Goal: Task Accomplishment & Management: Use online tool/utility

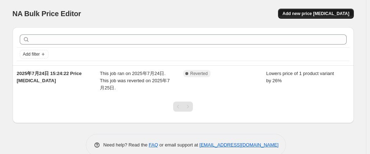
click at [336, 12] on span "Add new price [MEDICAL_DATA]" at bounding box center [316, 14] width 67 height 6
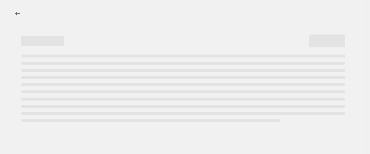
select select "percentage"
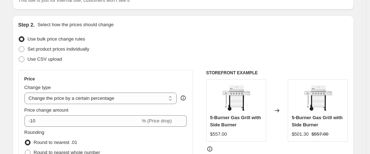
scroll to position [72, 0]
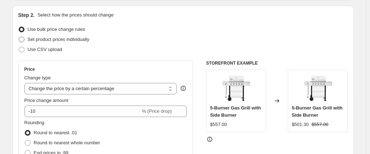
click at [49, 40] on span "Set product prices individually" at bounding box center [59, 39] width 62 height 5
click at [19, 37] on input "Set product prices individually" at bounding box center [19, 37] width 0 height 0
radio input "true"
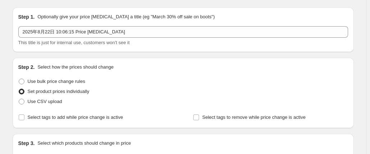
scroll to position [36, 0]
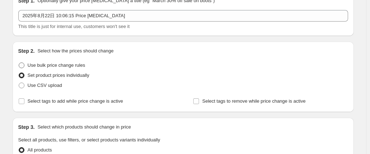
click at [58, 67] on span "Use bulk price change rules" at bounding box center [57, 65] width 58 height 5
click at [19, 63] on input "Use bulk price change rules" at bounding box center [19, 63] width 0 height 0
radio input "true"
select select "percentage"
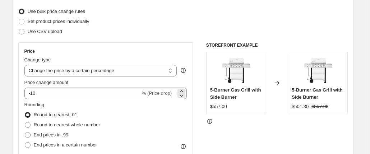
scroll to position [0, 0]
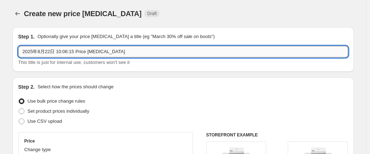
click at [119, 52] on input "2025年8月22日 10:06:15 Price [MEDICAL_DATA]" at bounding box center [183, 52] width 330 height 12
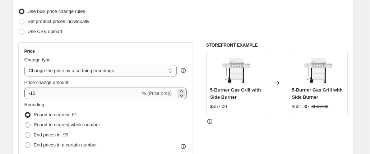
scroll to position [108, 0]
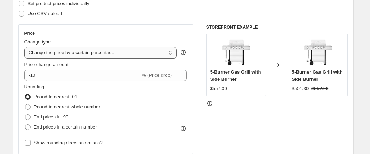
click at [144, 51] on select "Change the price to a certain amount Change the price by a certain amount Chang…" at bounding box center [100, 53] width 153 height 12
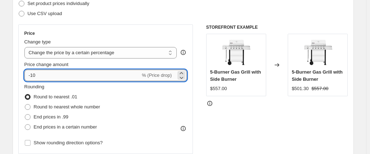
click at [51, 76] on input "-10" at bounding box center [82, 76] width 116 height 12
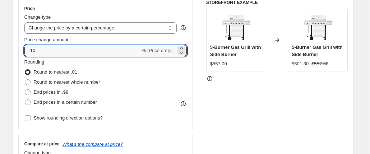
scroll to position [144, 0]
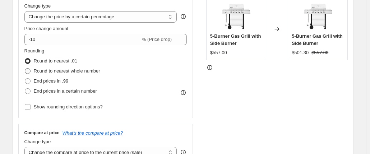
click at [29, 70] on span at bounding box center [28, 71] width 6 height 6
click at [25, 69] on input "Round to nearest whole number" at bounding box center [25, 68] width 0 height 0
radio input "true"
click at [29, 61] on span at bounding box center [28, 61] width 6 height 6
click at [25, 59] on input "Round to nearest .01" at bounding box center [25, 58] width 0 height 0
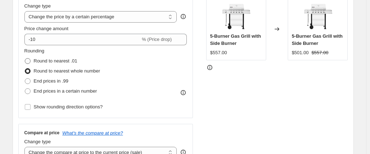
radio input "true"
click at [29, 91] on span at bounding box center [28, 91] width 6 height 6
click at [25, 89] on input "End prices in a certain number" at bounding box center [25, 88] width 0 height 0
radio input "true"
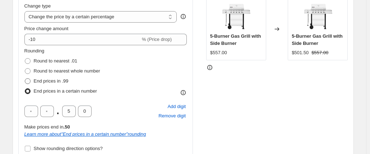
click at [30, 81] on span at bounding box center [28, 81] width 6 height 6
click at [25, 79] on input "End prices in .99" at bounding box center [25, 78] width 0 height 0
radio input "true"
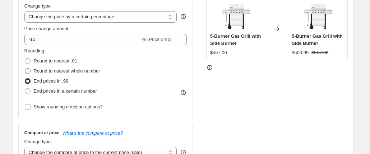
click at [30, 73] on span at bounding box center [28, 71] width 6 height 6
click at [25, 69] on input "Round to nearest whole number" at bounding box center [25, 68] width 0 height 0
radio input "true"
click at [28, 60] on span at bounding box center [28, 61] width 6 height 6
click at [25, 59] on input "Round to nearest .01" at bounding box center [25, 58] width 0 height 0
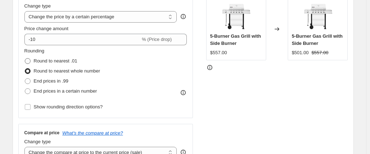
radio input "true"
click at [202, 87] on div "Price Change type Change the price to a certain amount Change the price by a ce…" at bounding box center [183, 76] width 330 height 176
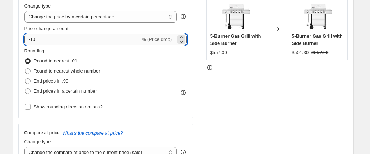
drag, startPoint x: 47, startPoint y: 38, endPoint x: 27, endPoint y: 40, distance: 20.2
click at [27, 40] on input "-10" at bounding box center [82, 40] width 116 height 12
click at [232, 120] on div "STOREFRONT EXAMPLE 5-Burner Gas Grill with Side Burner $557.00 Changed to 5-Bur…" at bounding box center [277, 76] width 142 height 176
click at [183, 42] on icon at bounding box center [182, 42] width 4 height 2
click at [32, 40] on input "27" at bounding box center [78, 40] width 108 height 12
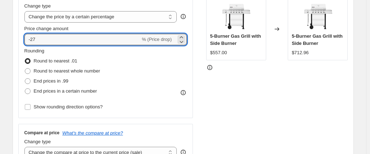
click at [219, 104] on div "STOREFRONT EXAMPLE 5-Burner Gas Grill with Side Burner $557.00 Changed to 5-Bur…" at bounding box center [277, 76] width 142 height 176
click at [102, 40] on input "-27" at bounding box center [82, 40] width 116 height 12
type input "-28"
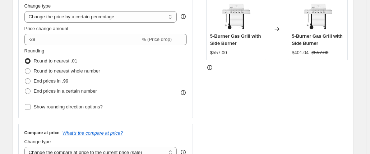
click at [220, 111] on div "STOREFRONT EXAMPLE 5-Burner Gas Grill with Side Burner $557.00 Changed to 5-Bur…" at bounding box center [277, 76] width 142 height 176
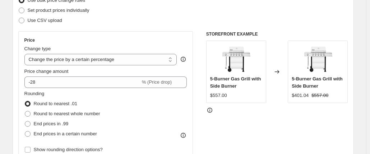
scroll to position [108, 0]
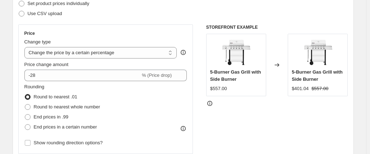
click at [211, 103] on icon at bounding box center [209, 103] width 7 height 7
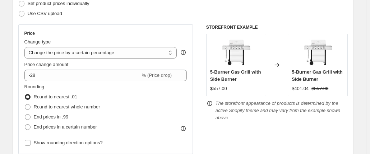
click at [213, 104] on icon at bounding box center [209, 103] width 7 height 7
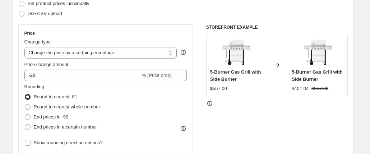
click at [279, 129] on div "STOREFRONT EXAMPLE 5-Burner Gas Grill with Side Burner $557.00 Changed to 5-Bur…" at bounding box center [277, 112] width 142 height 176
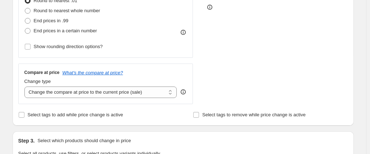
scroll to position [216, 0]
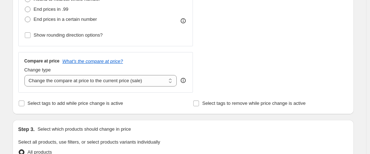
click at [185, 81] on icon at bounding box center [183, 80] width 7 height 7
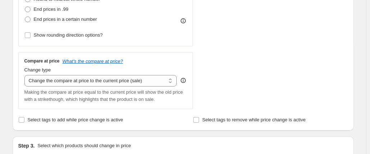
click at [220, 93] on div "STOREFRONT EXAMPLE 5-Burner Gas Grill with Side Burner $557.00 Changed to 5-Bur…" at bounding box center [277, 13] width 142 height 193
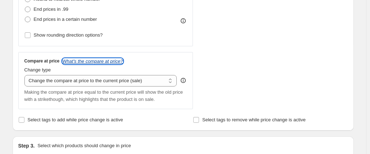
click at [100, 63] on icon "What's the compare at price?" at bounding box center [93, 61] width 61 height 5
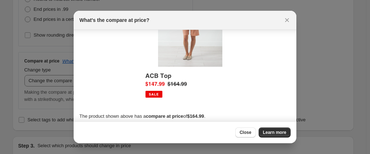
scroll to position [64, 0]
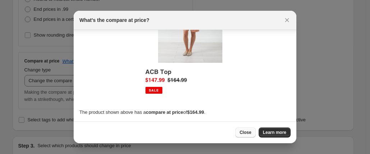
click at [242, 132] on span "Close" at bounding box center [246, 133] width 12 height 6
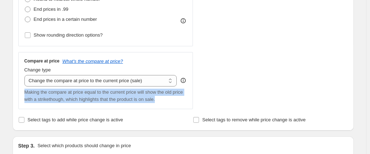
drag, startPoint x: 26, startPoint y: 93, endPoint x: 160, endPoint y: 98, distance: 133.9
click at [160, 98] on div "Making the compare at price equal to the current price will show the old price …" at bounding box center [105, 96] width 163 height 14
copy span "Making the compare at price equal to the current price will show the old price …"
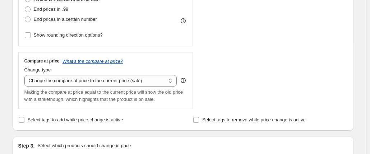
click at [201, 50] on div "Price Change type Change the price to a certain amount Change the price by a ce…" at bounding box center [183, 13] width 330 height 193
click at [24, 120] on input "Select tags to add while price change is active" at bounding box center [22, 120] width 6 height 6
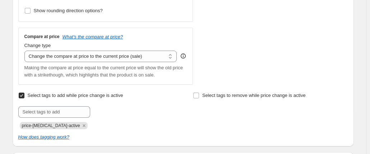
scroll to position [252, 0]
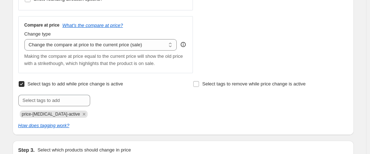
click at [54, 83] on span "Select tags to add while price change is active" at bounding box center [76, 83] width 96 height 5
click at [24, 83] on input "Select tags to add while price change is active" at bounding box center [22, 84] width 6 height 6
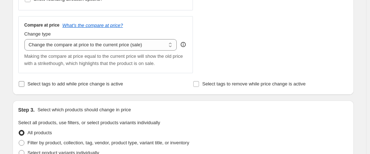
click at [52, 83] on span "Select tags to add while price change is active" at bounding box center [76, 83] width 96 height 5
click at [24, 83] on input "Select tags to add while price change is active" at bounding box center [22, 84] width 6 height 6
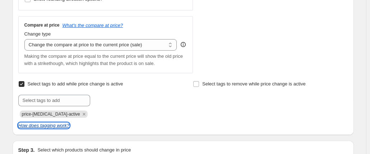
click at [49, 128] on icon "How does tagging work?" at bounding box center [43, 125] width 51 height 5
click at [23, 84] on input "Select tags to add while price change is active" at bounding box center [22, 84] width 6 height 6
checkbox input "false"
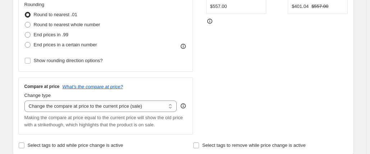
scroll to position [180, 0]
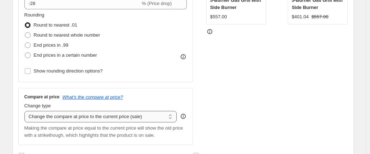
click at [141, 118] on select "Change the compare at price to the current price (sale) Change the compare at p…" at bounding box center [100, 117] width 153 height 12
click at [26, 111] on select "Change the compare at price to the current price (sale) Change the compare at p…" at bounding box center [100, 117] width 153 height 12
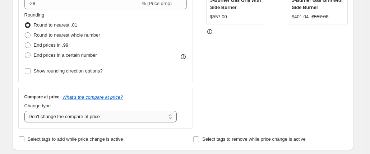
click at [124, 119] on select "Change the compare at price to the current price (sale) Change the compare at p…" at bounding box center [100, 117] width 153 height 12
click at [26, 111] on select "Change the compare at price to the current price (sale) Change the compare at p…" at bounding box center [100, 117] width 153 height 12
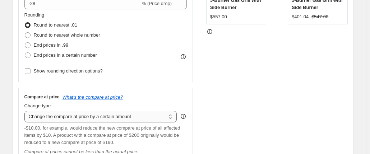
click at [115, 117] on select "Change the compare at price to the current price (sale) Change the compare at p…" at bounding box center [100, 117] width 153 height 12
click at [26, 111] on select "Change the compare at price to the current price (sale) Change the compare at p…" at bounding box center [100, 117] width 153 height 12
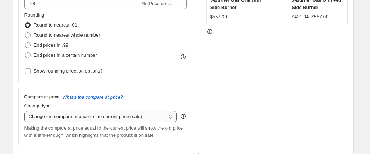
drag, startPoint x: 144, startPoint y: 118, endPoint x: 108, endPoint y: 118, distance: 35.6
click at [108, 118] on select "Change the compare at price to the current price (sale) Change the compare at p…" at bounding box center [100, 117] width 153 height 12
click at [26, 111] on select "Change the compare at price to the current price (sale) Change the compare at p…" at bounding box center [100, 117] width 153 height 12
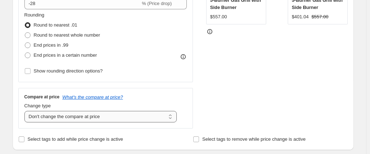
click at [110, 120] on select "Change the compare at price to the current price (sale) Change the compare at p…" at bounding box center [100, 117] width 153 height 12
click at [26, 111] on select "Change the compare at price to the current price (sale) Change the compare at p…" at bounding box center [100, 117] width 153 height 12
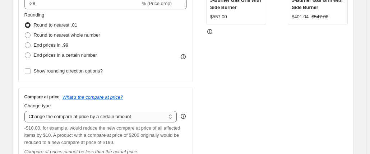
click at [116, 120] on select "Change the compare at price to the current price (sale) Change the compare at p…" at bounding box center [100, 117] width 153 height 12
select select "no_change"
click at [26, 111] on select "Change the compare at price to the current price (sale) Change the compare at p…" at bounding box center [100, 117] width 153 height 12
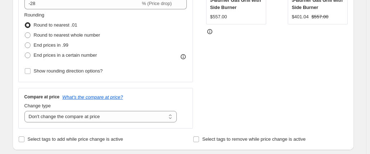
click at [232, 89] on div "STOREFRONT EXAMPLE 5-Burner Gas Grill with Side Burner $557.00 Changed to 5-Bur…" at bounding box center [277, 41] width 142 height 176
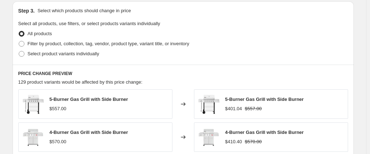
scroll to position [324, 0]
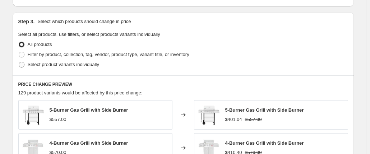
click at [47, 65] on span "Select product variants individually" at bounding box center [64, 64] width 72 height 5
click at [19, 62] on input "Select product variants individually" at bounding box center [19, 62] width 0 height 0
radio input "true"
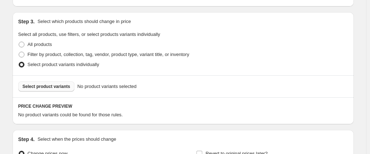
click at [39, 85] on span "Select product variants" at bounding box center [47, 87] width 48 height 6
click at [70, 85] on button "Select product variants" at bounding box center [46, 87] width 56 height 10
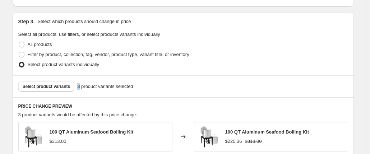
click at [78, 87] on span "3 product variants selected" at bounding box center [105, 86] width 56 height 7
click at [141, 90] on div "Select product variants 3 product variants selected" at bounding box center [183, 87] width 330 height 10
click at [56, 88] on span "Select product variants" at bounding box center [47, 87] width 48 height 6
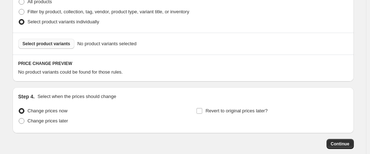
scroll to position [405, 0]
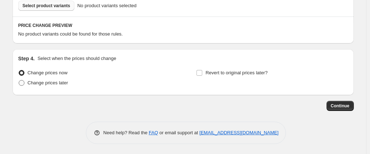
click at [35, 85] on span "Change prices later" at bounding box center [48, 82] width 41 height 5
click at [19, 81] on input "Change prices later" at bounding box center [19, 80] width 0 height 0
radio input "true"
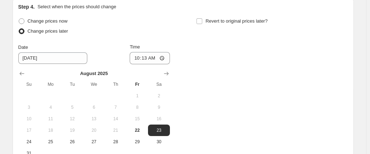
scroll to position [477, 0]
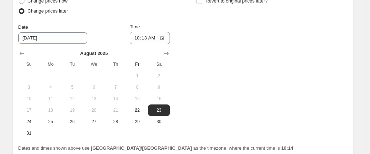
click at [296, 109] on div "Change prices now Change prices later Date [DATE] Time 10:[DATE] Mo Tu We Th Fr…" at bounding box center [183, 67] width 330 height 143
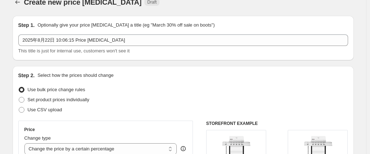
scroll to position [0, 0]
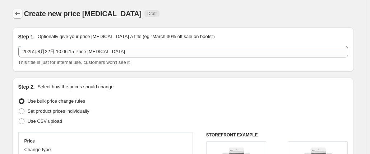
click at [18, 17] on icon "Price change jobs" at bounding box center [17, 13] width 7 height 7
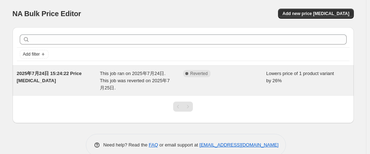
click at [182, 87] on div "This job ran on 2025年7月24日. This job was reverted on 2025年7月25日." at bounding box center [141, 81] width 83 height 22
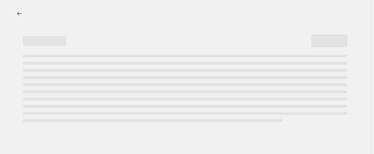
select select "percentage"
select select "no_change"
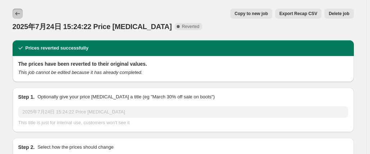
click at [18, 16] on icon "Price change jobs" at bounding box center [17, 13] width 7 height 7
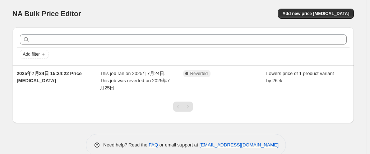
click at [211, 13] on div "Add new price [MEDICAL_DATA]" at bounding box center [269, 14] width 172 height 10
